Goal: Information Seeking & Learning: Learn about a topic

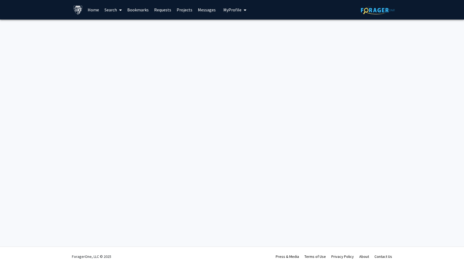
click at [229, 13] on button "My Profile" at bounding box center [235, 10] width 26 height 20
click at [229, 9] on span "My Profile" at bounding box center [232, 9] width 18 height 5
click at [183, 9] on link "Projects" at bounding box center [184, 9] width 21 height 19
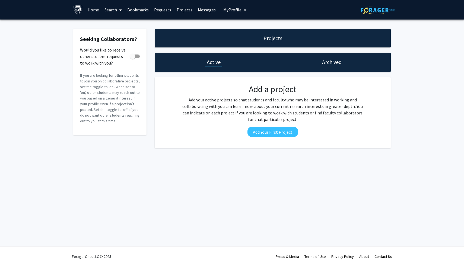
click at [319, 58] on div "Archived" at bounding box center [332, 62] width 118 height 19
click at [321, 63] on div "Archived" at bounding box center [332, 62] width 23 height 8
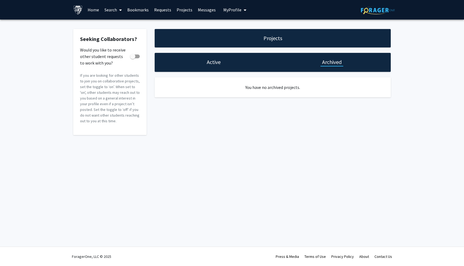
click at [207, 58] on div "Active" at bounding box center [214, 62] width 118 height 19
click at [208, 59] on h1 "Active" at bounding box center [214, 62] width 14 height 8
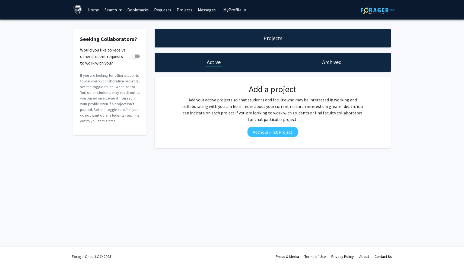
click at [202, 10] on link "Messages" at bounding box center [206, 9] width 23 height 19
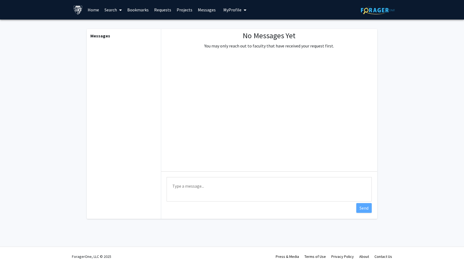
click at [140, 13] on link "Bookmarks" at bounding box center [138, 9] width 27 height 19
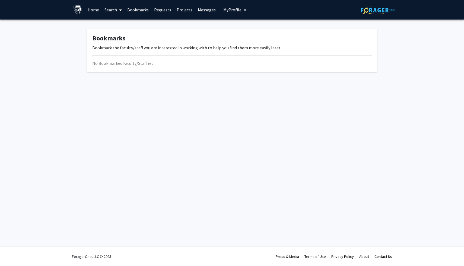
click at [164, 10] on link "Requests" at bounding box center [162, 9] width 23 height 19
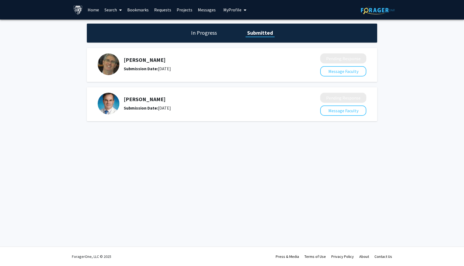
click at [114, 11] on link "Search" at bounding box center [113, 9] width 23 height 19
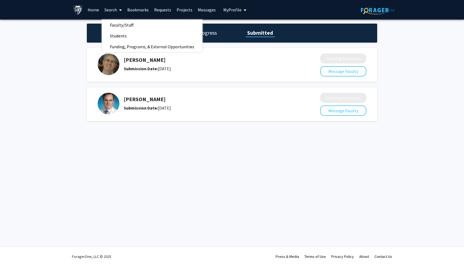
click at [93, 9] on link "Home" at bounding box center [93, 9] width 17 height 19
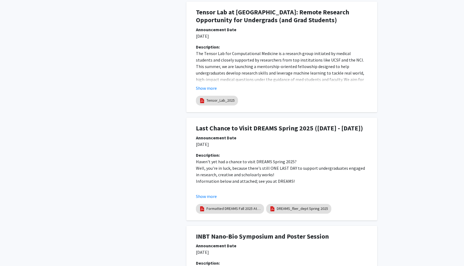
scroll to position [529, 0]
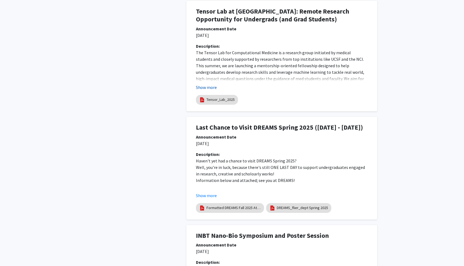
click at [213, 86] on button "Show more" at bounding box center [206, 87] width 21 height 7
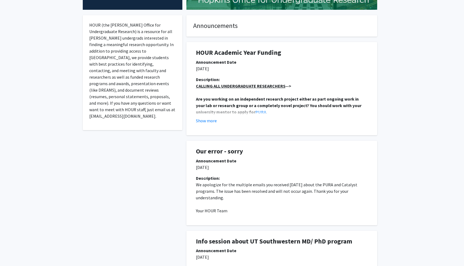
scroll to position [0, 0]
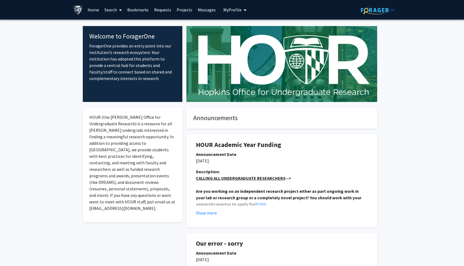
click at [96, 11] on link "Home" at bounding box center [93, 9] width 17 height 19
click at [95, 9] on link "Home" at bounding box center [93, 9] width 17 height 19
click at [135, 8] on link "Bookmarks" at bounding box center [138, 9] width 27 height 19
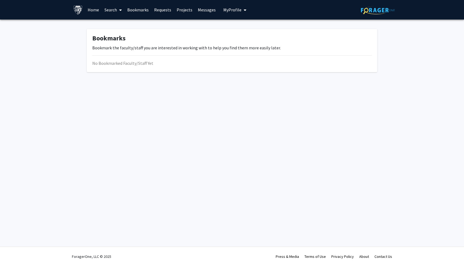
click at [158, 5] on link "Requests" at bounding box center [162, 9] width 23 height 19
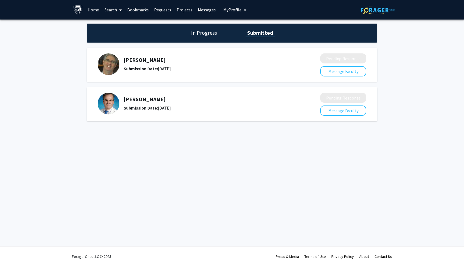
click at [185, 10] on link "Projects" at bounding box center [184, 9] width 21 height 19
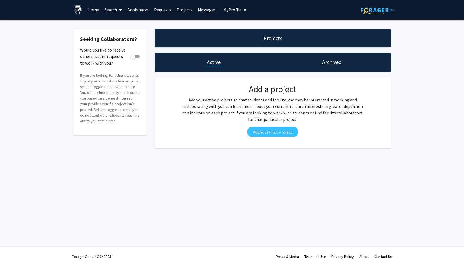
click at [227, 34] on div "Projects" at bounding box center [273, 38] width 236 height 18
click at [237, 39] on div "Projects" at bounding box center [273, 38] width 236 height 18
click at [237, 37] on div "Projects" at bounding box center [273, 38] width 236 height 18
click at [135, 55] on span at bounding box center [132, 56] width 5 height 5
click at [133, 58] on input "Would you like to receive other student requests to work with you?" at bounding box center [132, 58] width 0 height 0
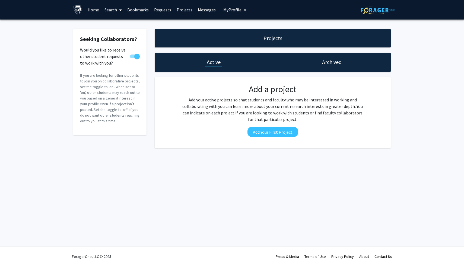
click at [136, 56] on span at bounding box center [136, 56] width 5 height 5
click at [133, 58] on input "Would you like to receive other student requests to work with you?" at bounding box center [132, 58] width 0 height 0
checkbox input "false"
click at [199, 10] on link "Messages" at bounding box center [206, 9] width 23 height 19
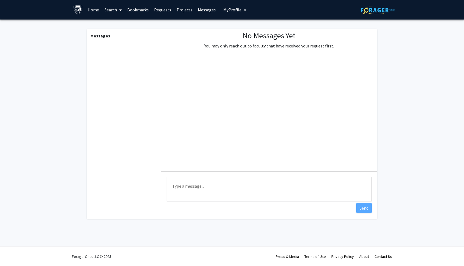
click at [121, 11] on icon at bounding box center [120, 10] width 3 height 4
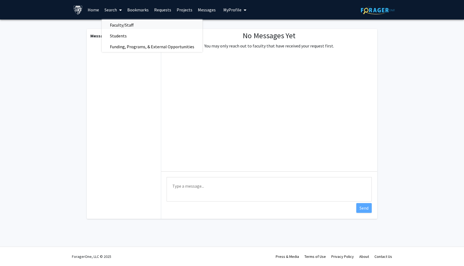
click at [122, 28] on span "Faculty/Staff" at bounding box center [122, 25] width 40 height 11
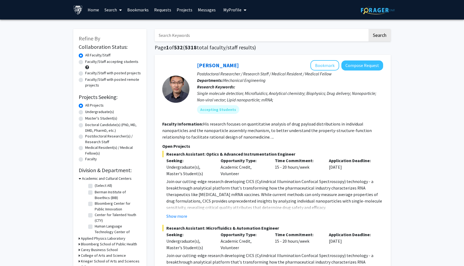
click at [225, 36] on input "Search Keywords" at bounding box center [261, 35] width 213 height 12
type input "data science"
click at [369, 29] on button "Search" at bounding box center [380, 35] width 22 height 12
